Goal: Task Accomplishment & Management: Manage account settings

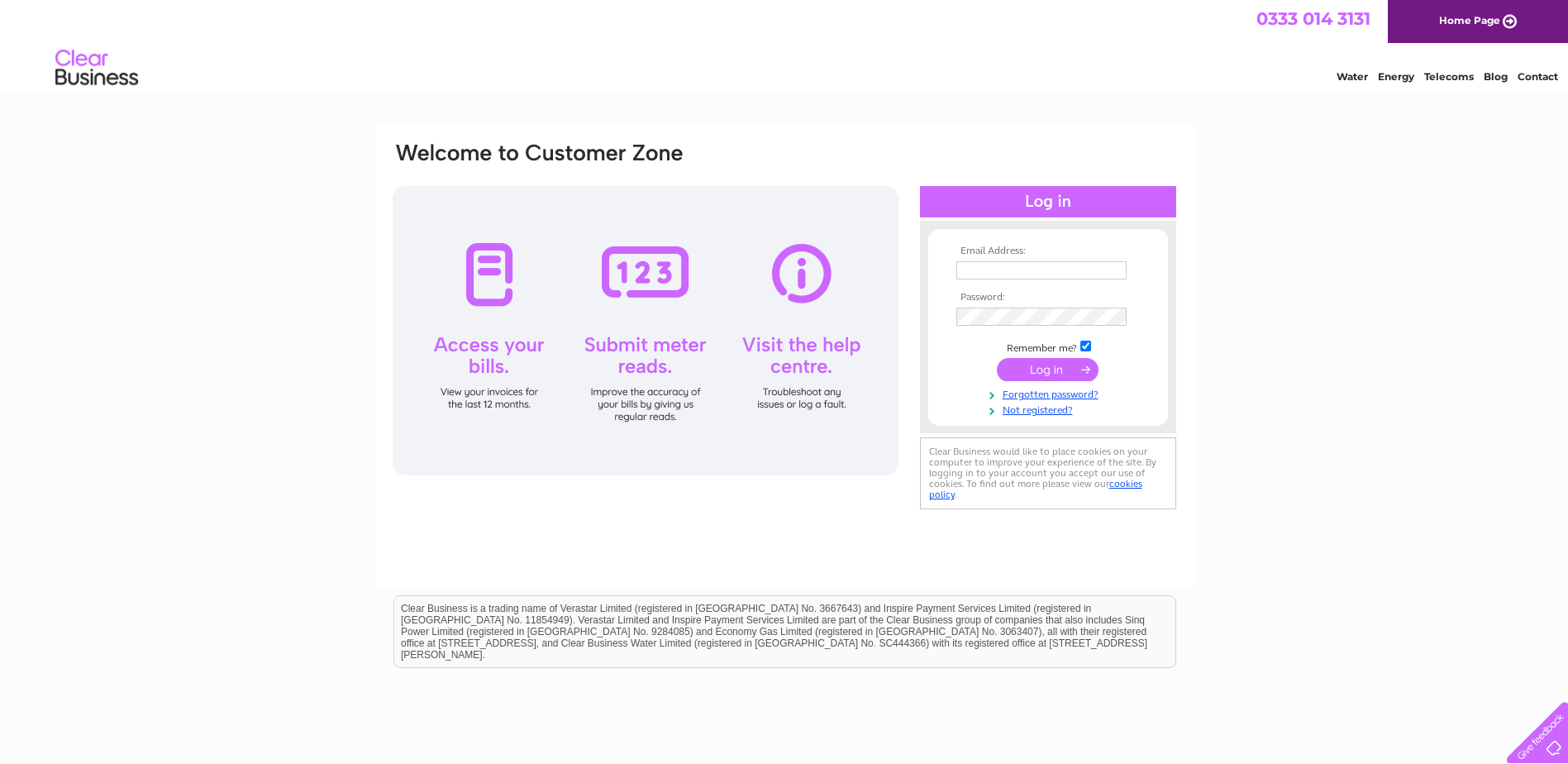
type input "[EMAIL_ADDRESS][PERSON_NAME][DOMAIN_NAME]"
click at [1032, 366] on input "submit" at bounding box center [1047, 369] width 102 height 23
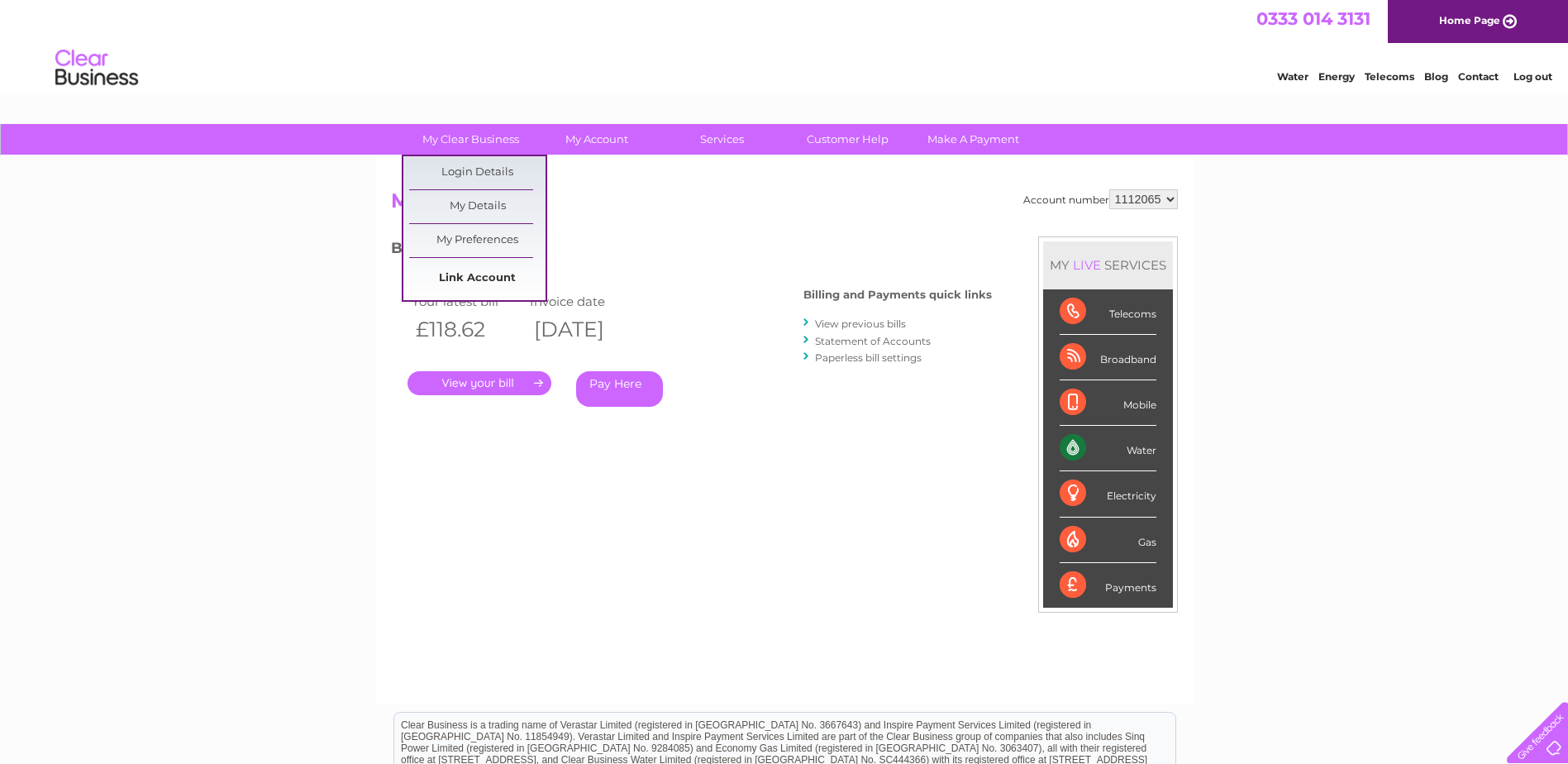
click at [483, 276] on link "Link Account" at bounding box center [477, 278] width 137 height 33
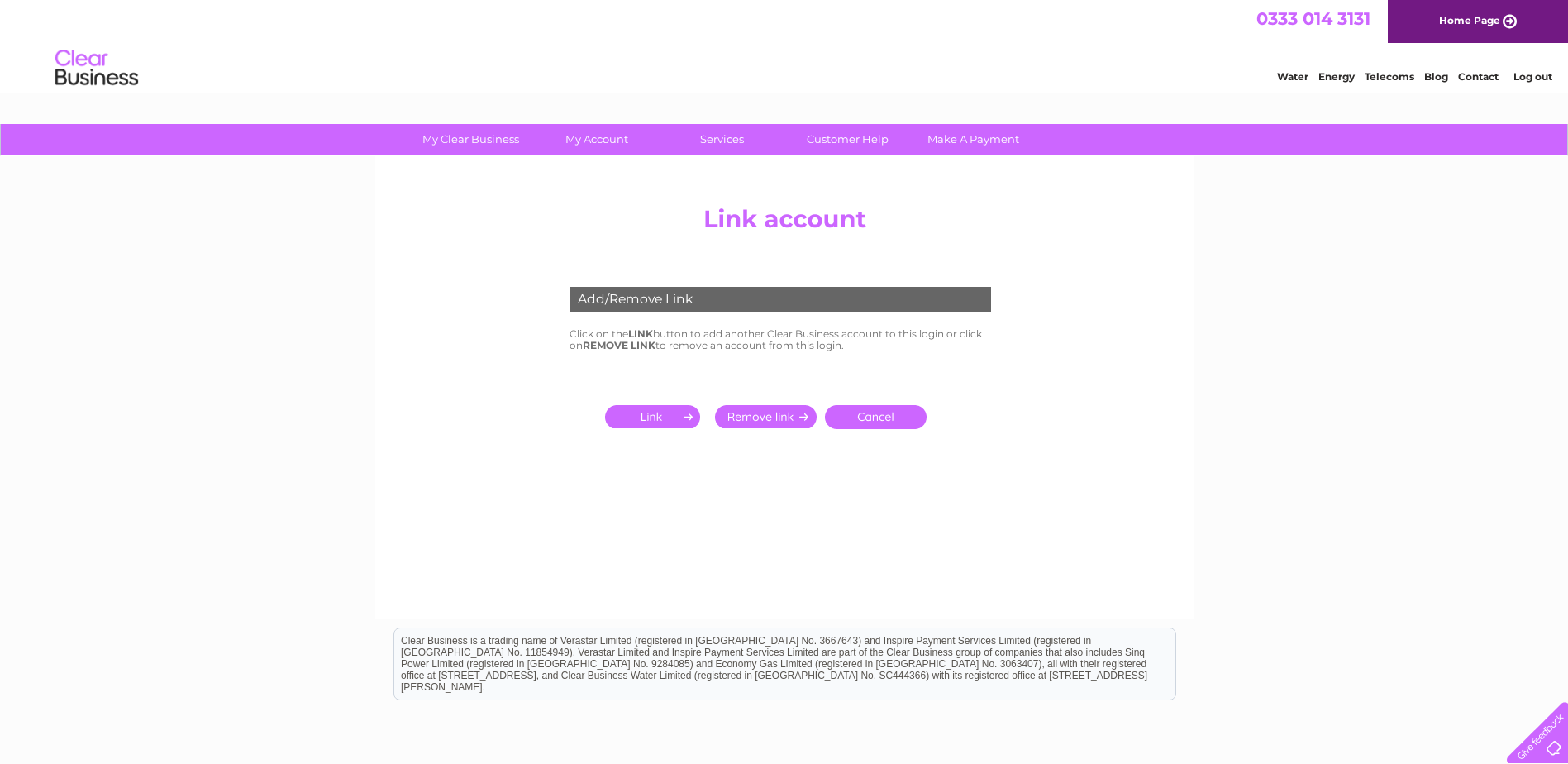
click at [670, 417] on input "submit" at bounding box center [656, 416] width 102 height 23
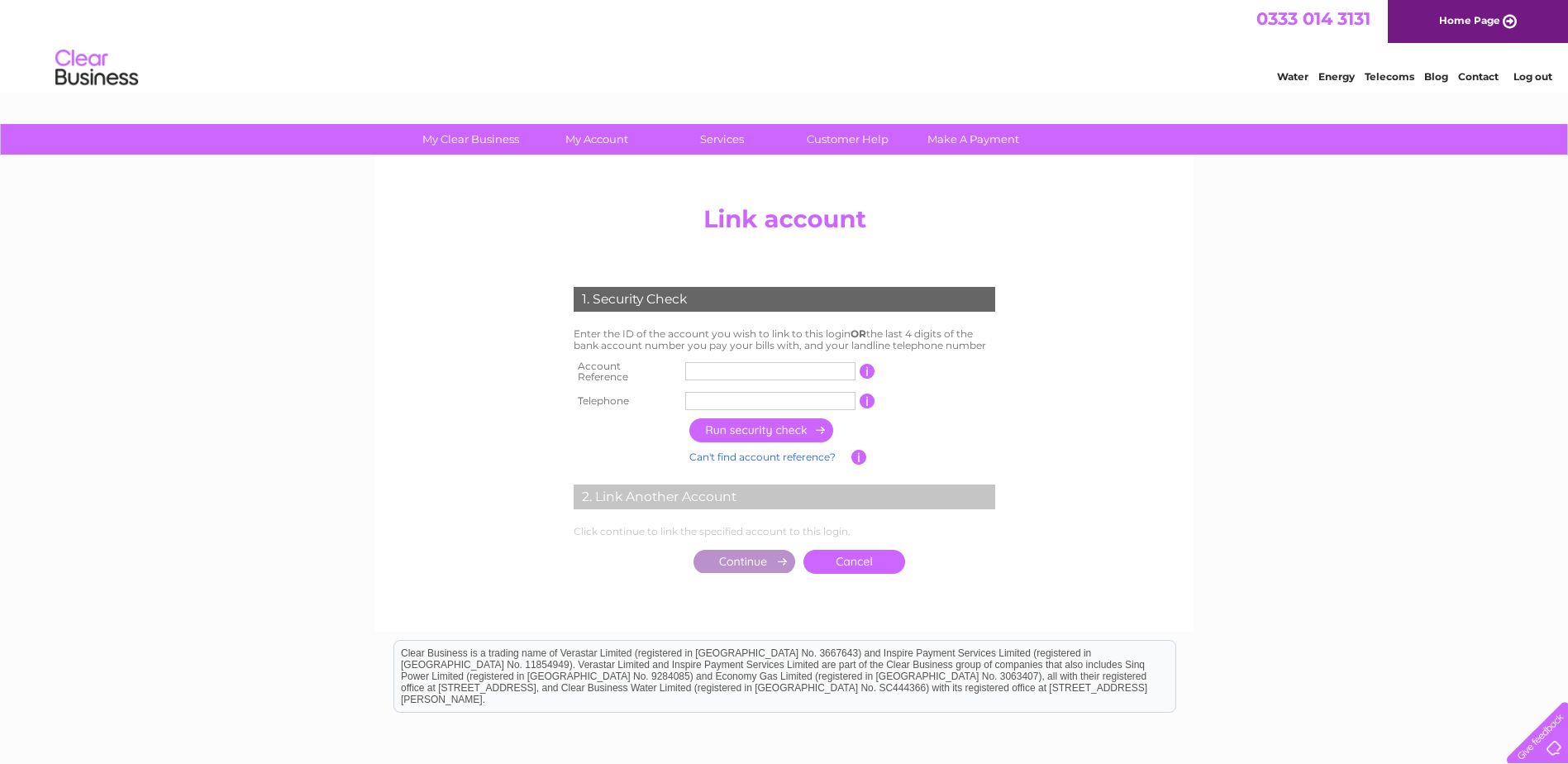
click at [701, 371] on input "text" at bounding box center [770, 371] width 170 height 18
type input "30300438"
click at [765, 425] on input "button" at bounding box center [762, 429] width 146 height 24
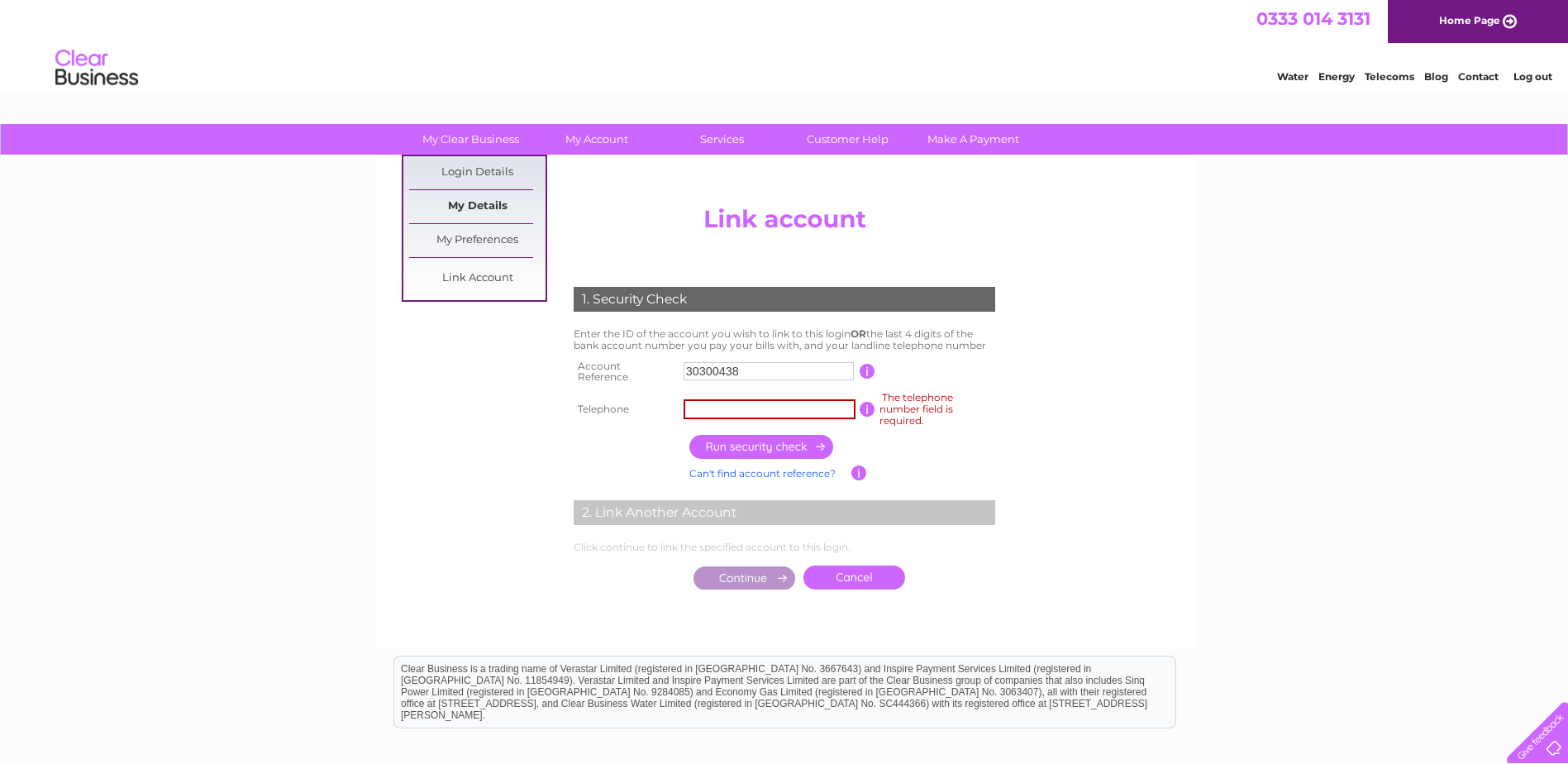
click at [473, 205] on link "My Details" at bounding box center [477, 206] width 137 height 33
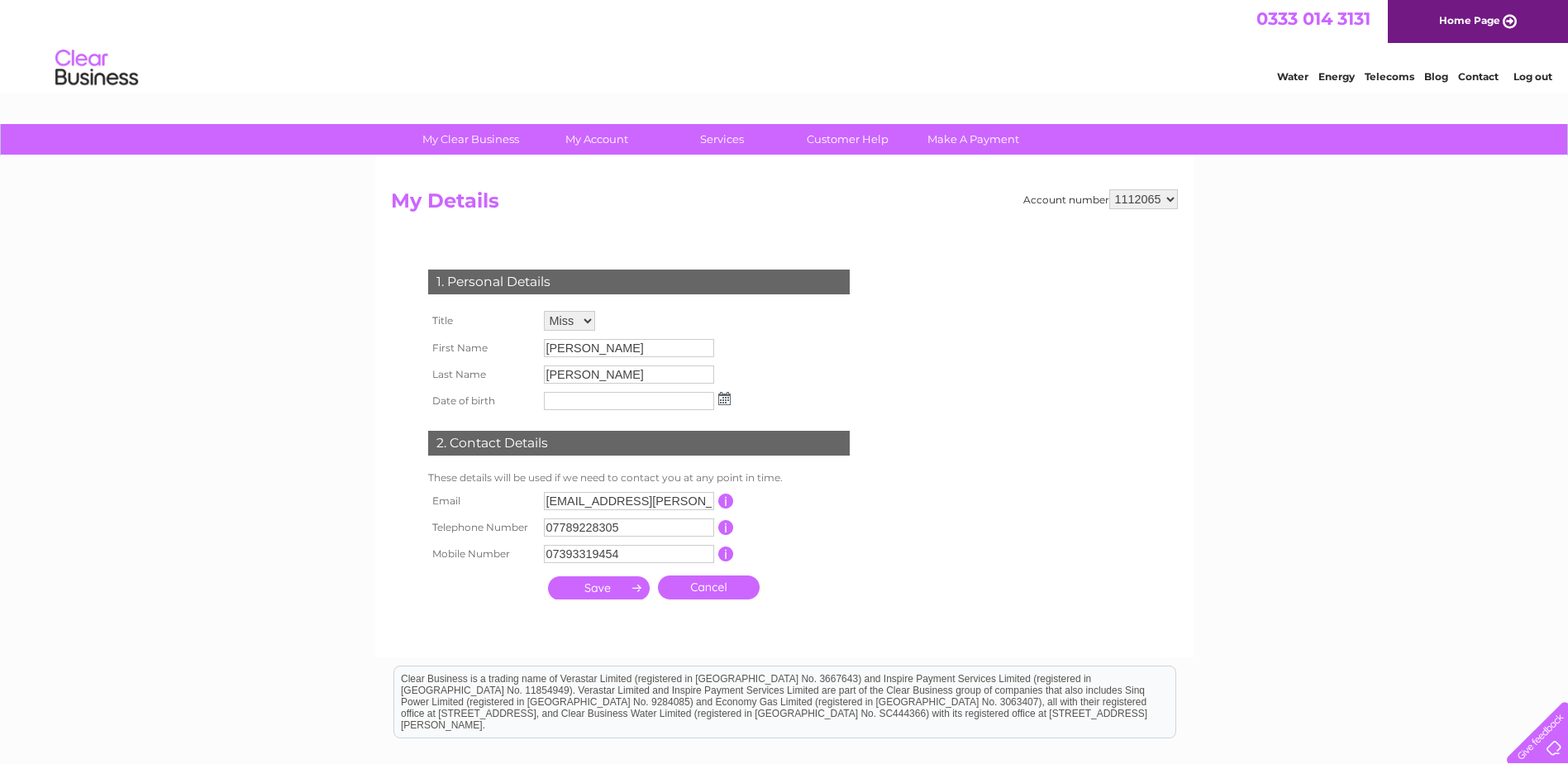
click at [1171, 202] on select "1112065" at bounding box center [1143, 199] width 68 height 20
click at [825, 200] on h2 "My Details" at bounding box center [784, 204] width 787 height 31
